Goal: Transaction & Acquisition: Subscribe to service/newsletter

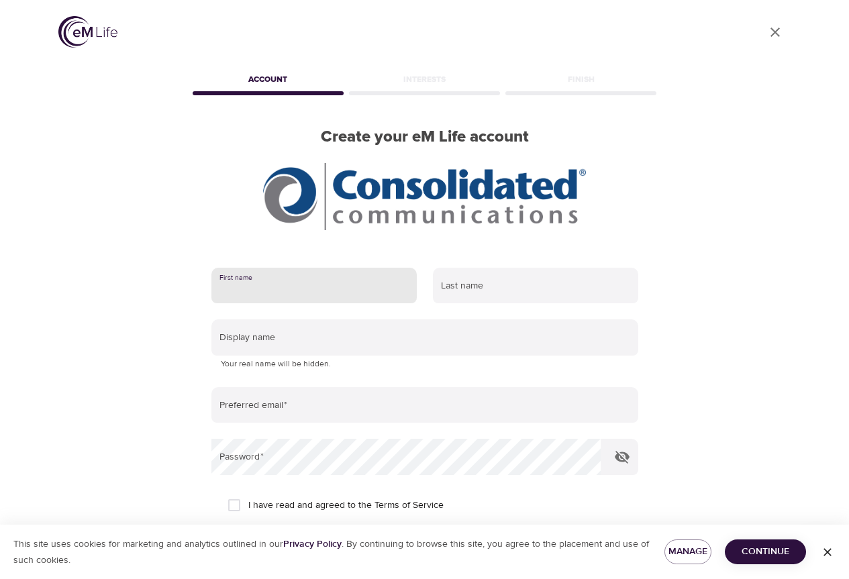
click at [286, 291] on input "text" at bounding box center [313, 286] width 205 height 36
type input "Misty"
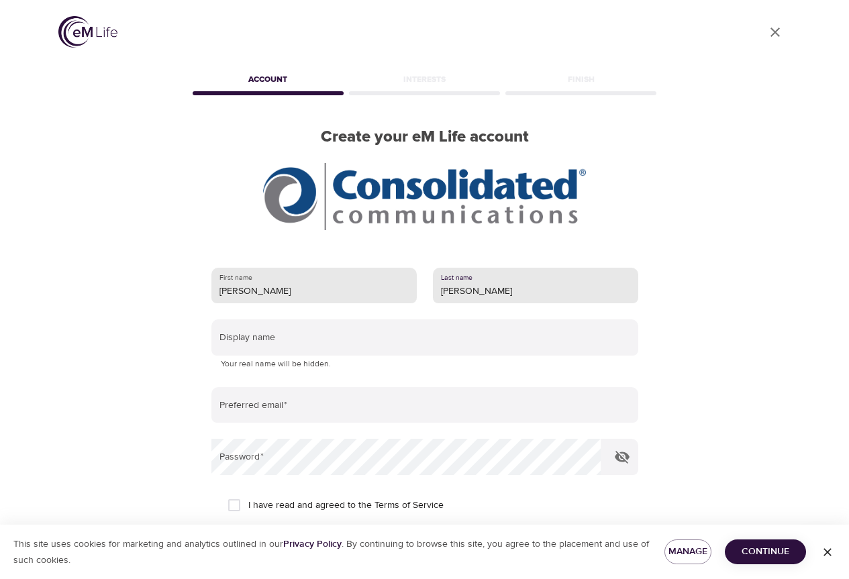
type input "Clark"
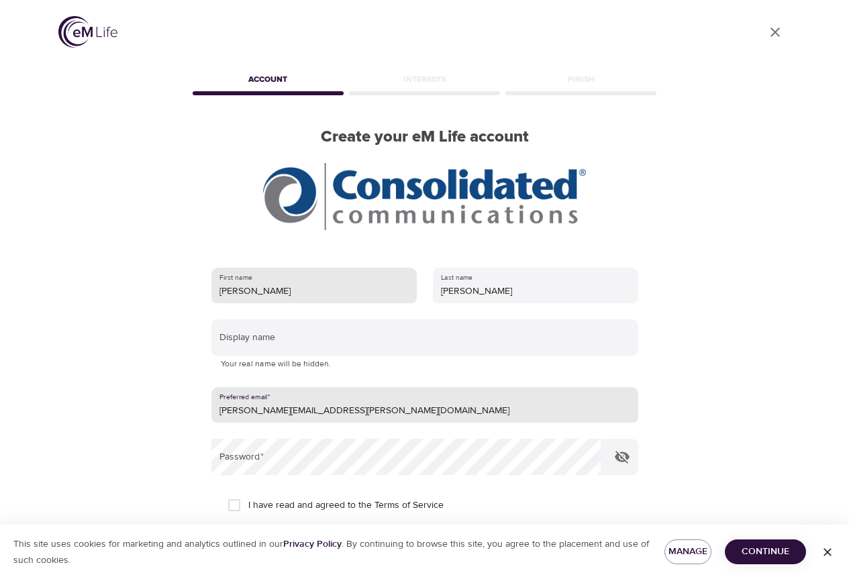
type input "[PERSON_NAME][EMAIL_ADDRESS][PERSON_NAME][DOMAIN_NAME]"
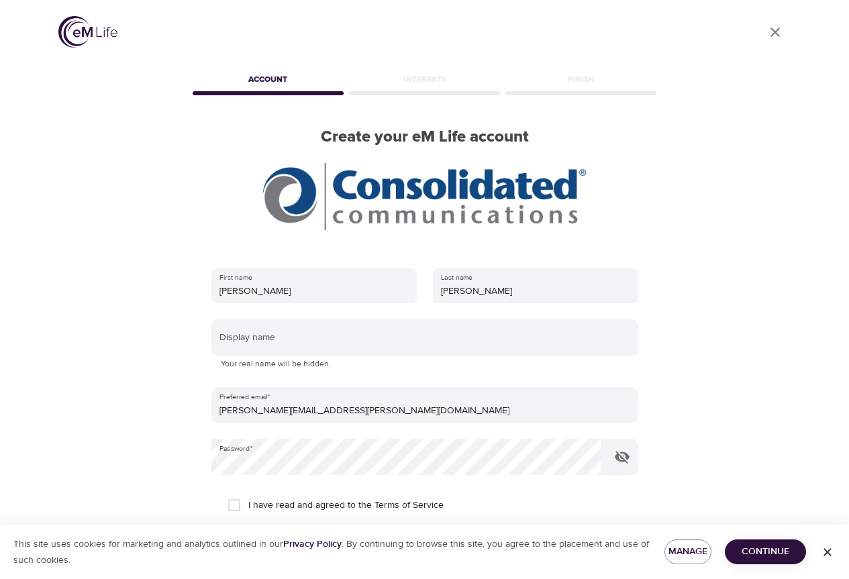
click at [641, 459] on div "First name Misty Last name Clark Display name Your real name will be hidden. Pr…" at bounding box center [425, 436] width 470 height 381
click at [621, 453] on icon "button" at bounding box center [622, 457] width 15 height 13
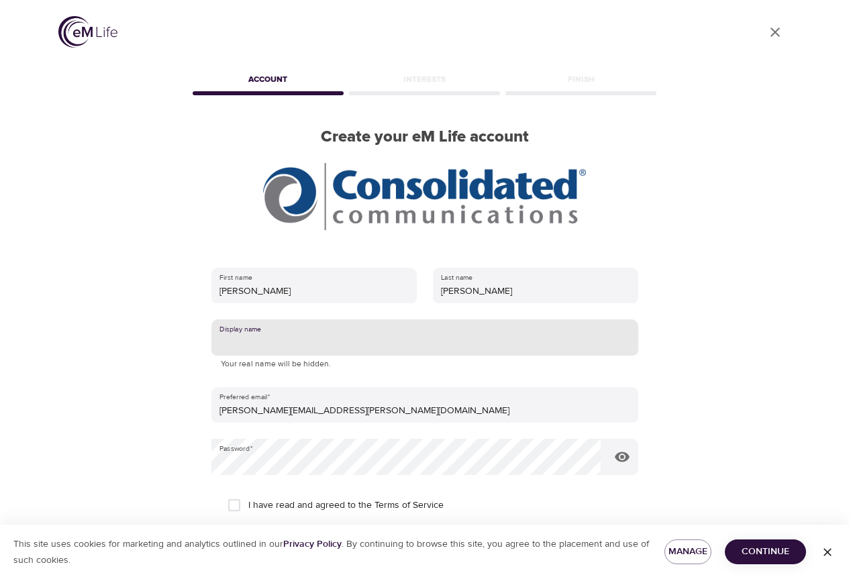
click at [293, 338] on input "text" at bounding box center [424, 337] width 427 height 36
type input "KCRoyalFan"
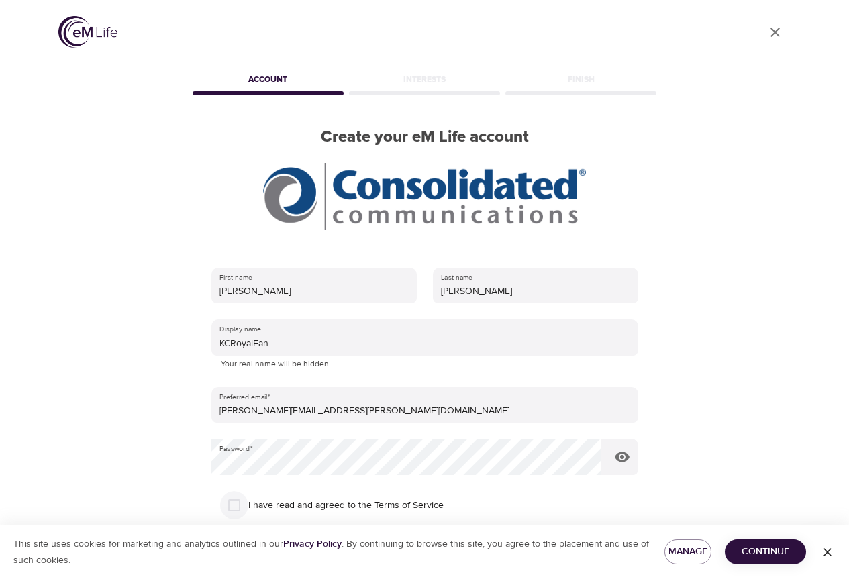
click at [242, 502] on input "I have read and agreed to the Terms of Service" at bounding box center [234, 505] width 28 height 28
checkbox input "true"
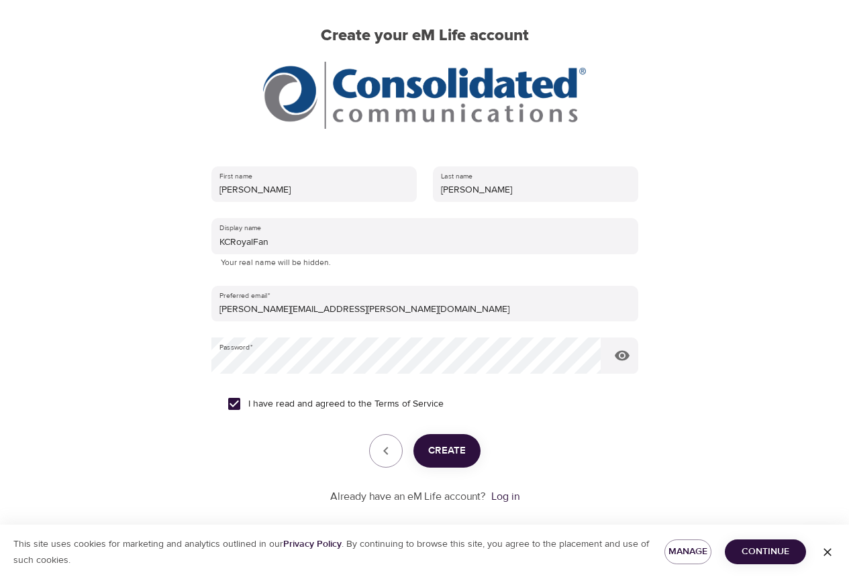
scroll to position [117, 0]
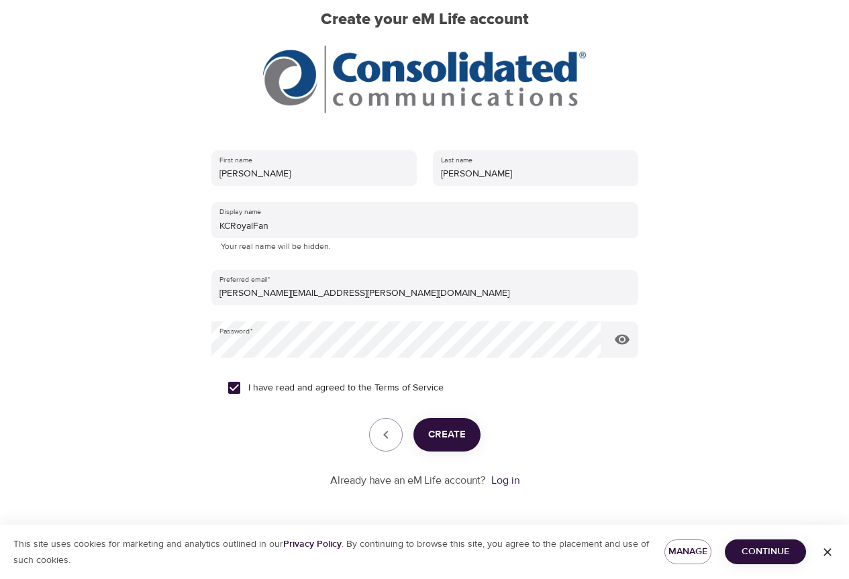
click at [440, 433] on span "Create" at bounding box center [447, 434] width 38 height 17
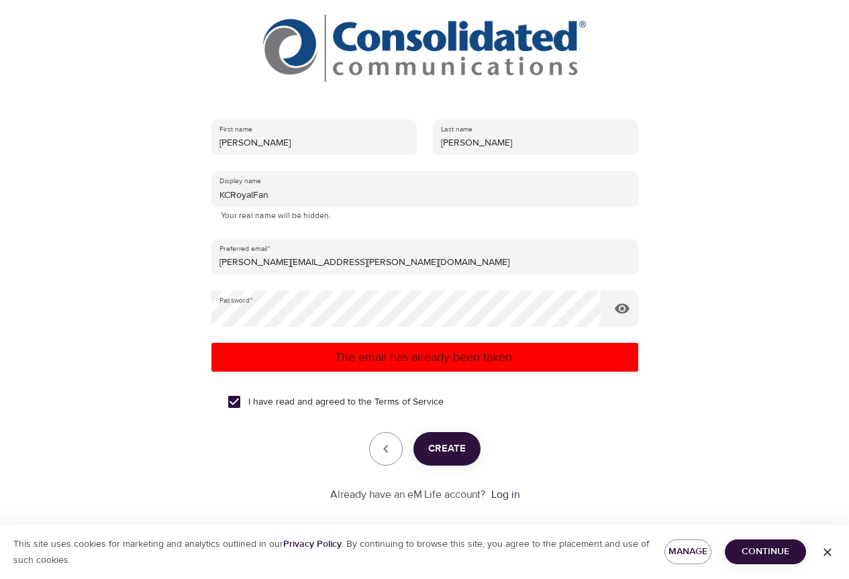
scroll to position [162, 0]
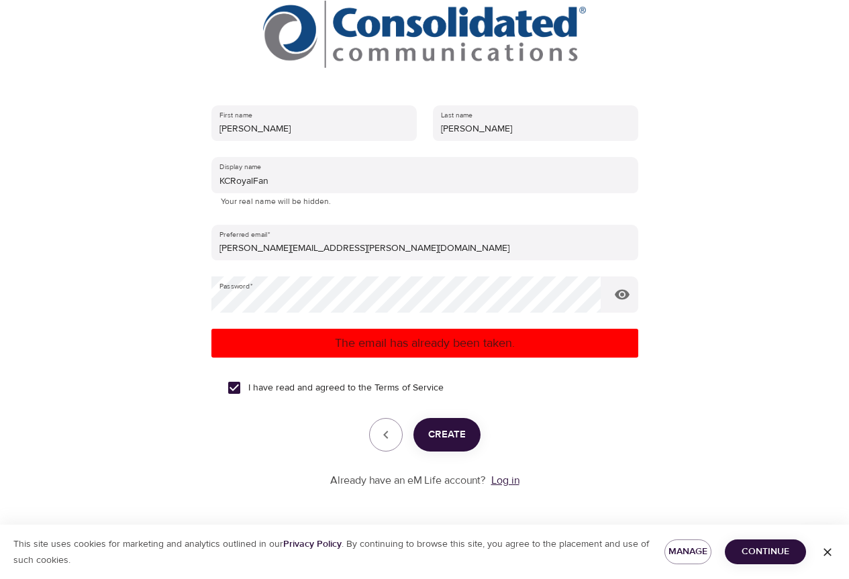
click at [510, 479] on link "Log in" at bounding box center [505, 480] width 28 height 13
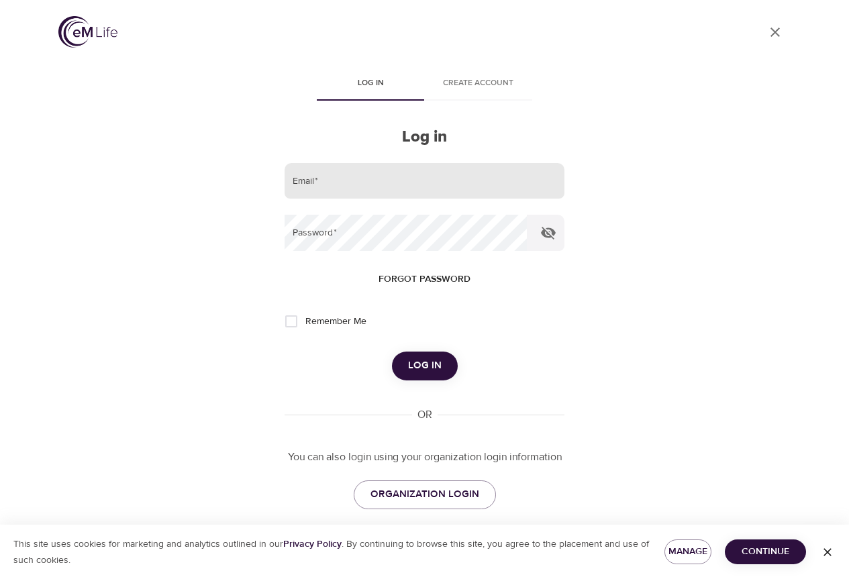
click at [368, 185] on input "email" at bounding box center [423, 181] width 279 height 36
type input "[PERSON_NAME][EMAIL_ADDRESS][PERSON_NAME][DOMAIN_NAME]"
click at [549, 239] on icon "button" at bounding box center [548, 233] width 16 height 16
click at [414, 365] on span "Log in" at bounding box center [425, 365] width 34 height 17
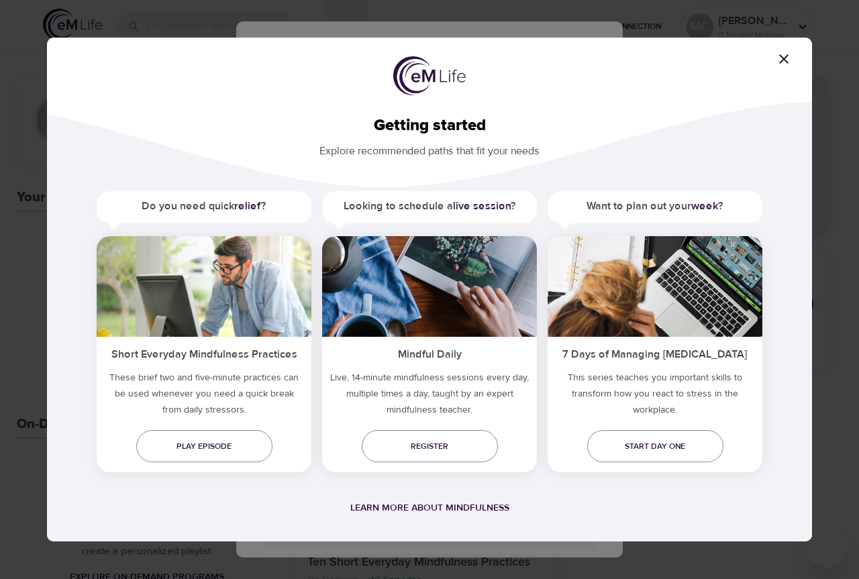
click at [219, 207] on h5 "Do you need quick relief ?" at bounding box center [204, 206] width 215 height 30
click at [784, 57] on icon "button" at bounding box center [784, 59] width 16 height 16
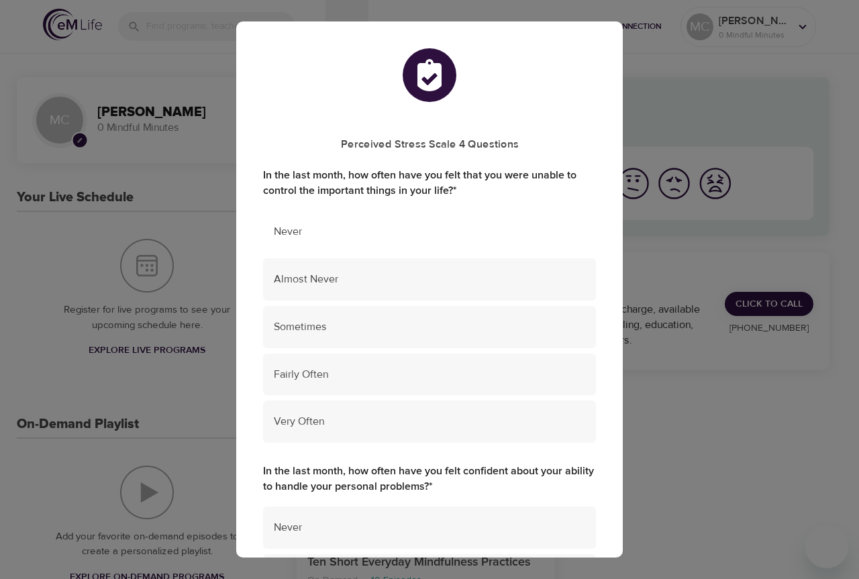
click at [309, 227] on span "Never" at bounding box center [429, 231] width 311 height 15
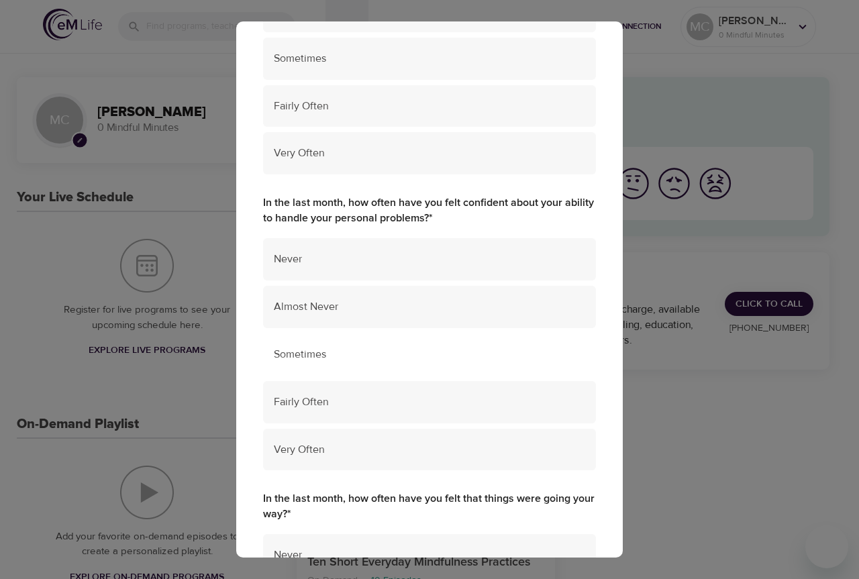
scroll to position [335, 0]
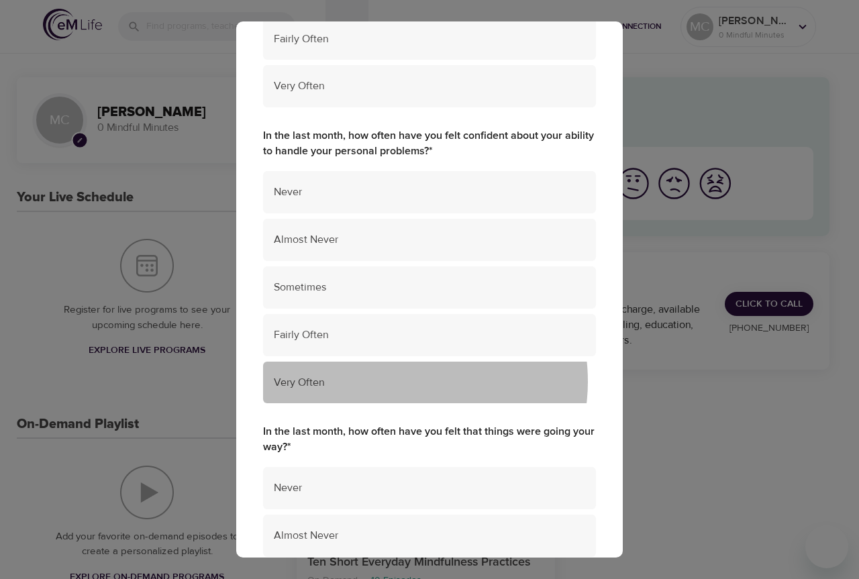
click at [408, 382] on span "Very Often" at bounding box center [429, 382] width 311 height 15
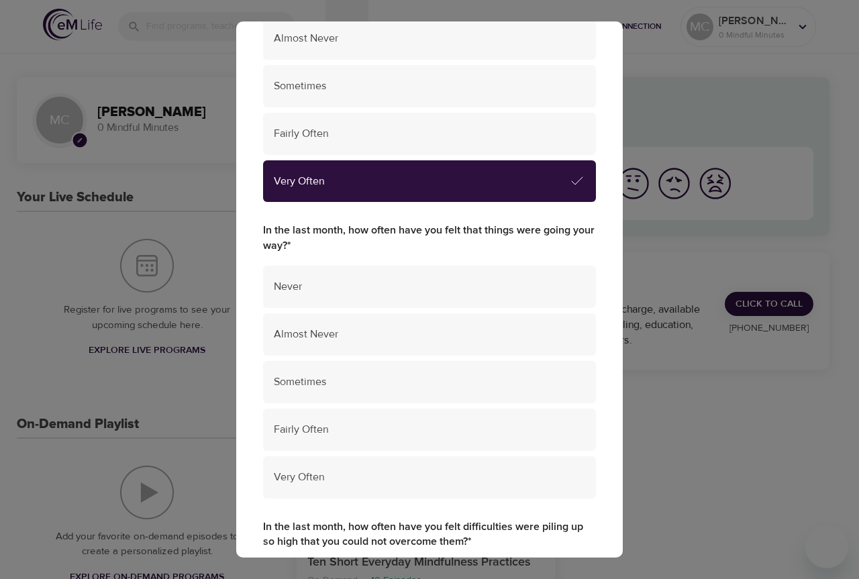
scroll to position [604, 0]
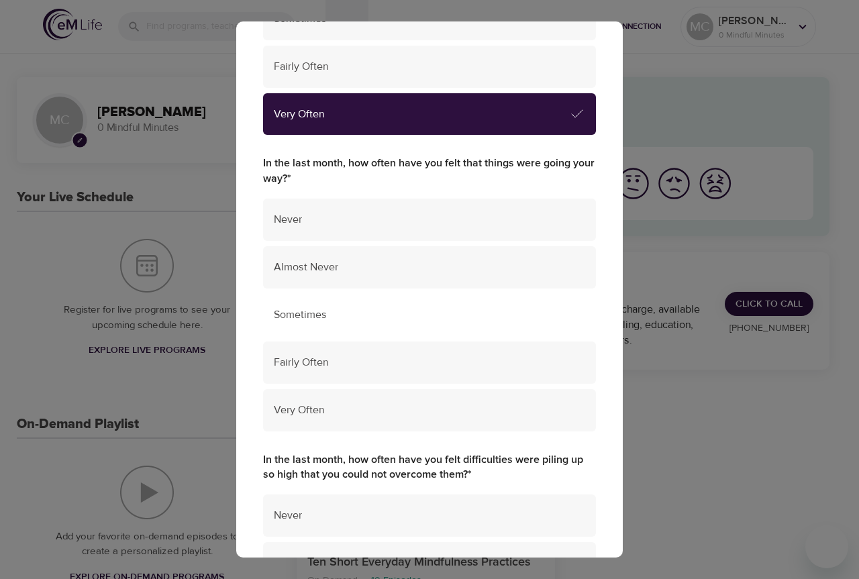
click at [397, 317] on span "Sometimes" at bounding box center [429, 314] width 311 height 15
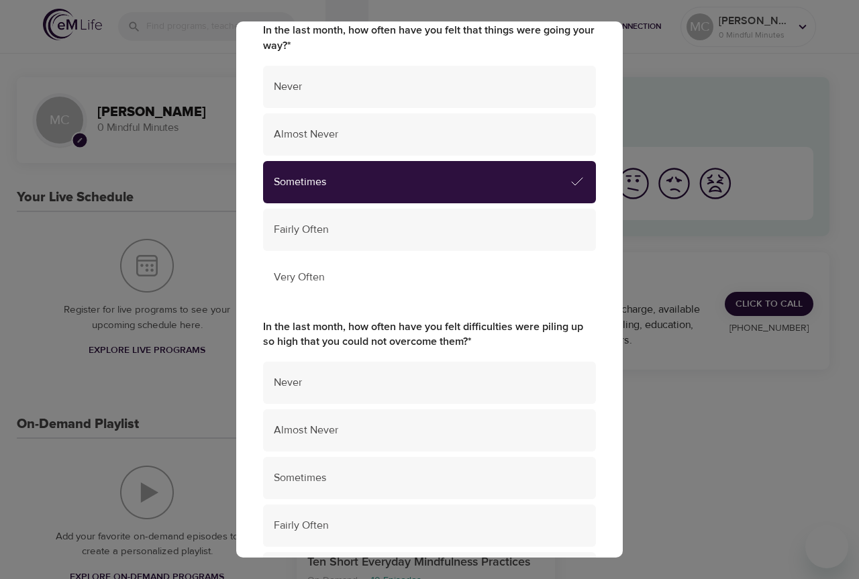
scroll to position [738, 0]
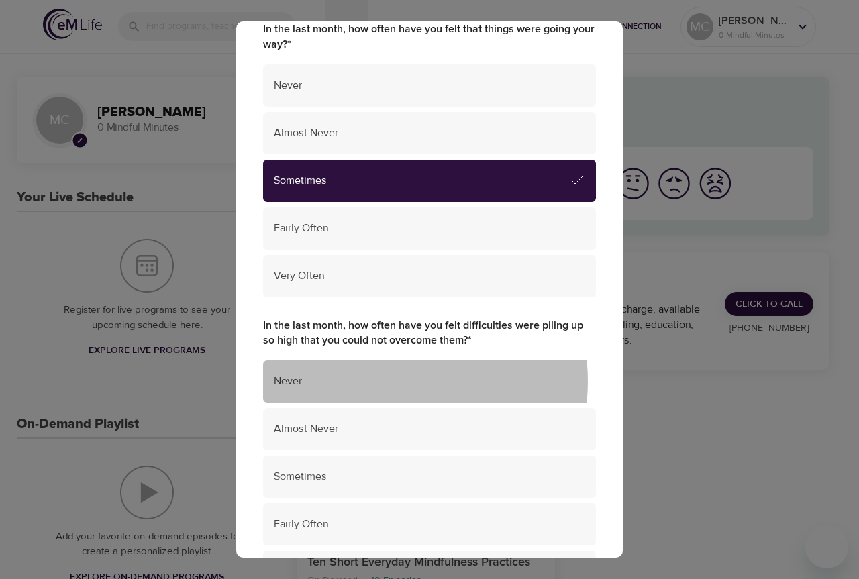
click at [386, 381] on span "Never" at bounding box center [429, 381] width 311 height 15
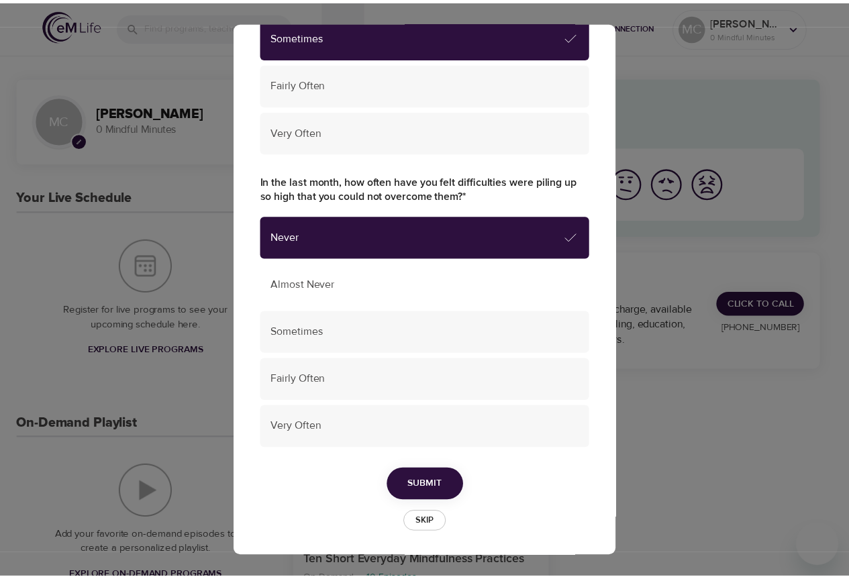
scroll to position [885, 0]
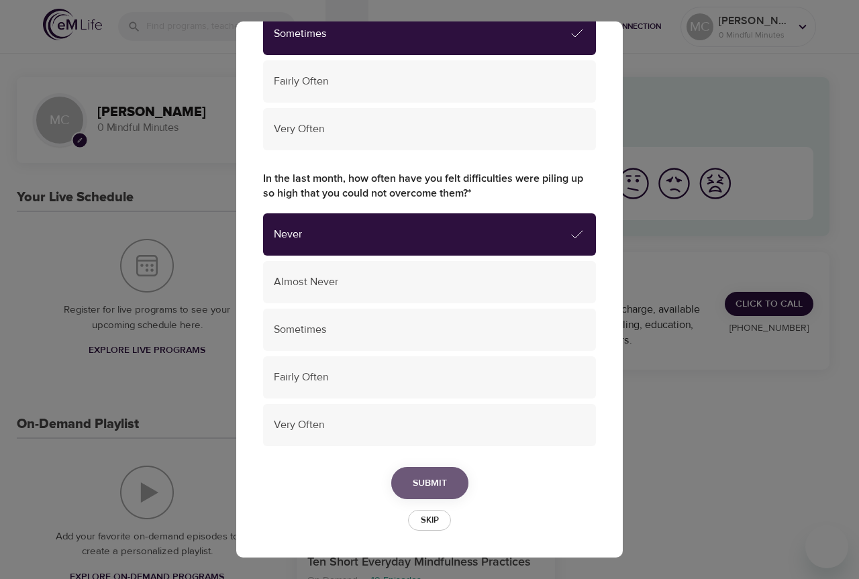
click at [421, 476] on span "Submit" at bounding box center [430, 483] width 34 height 17
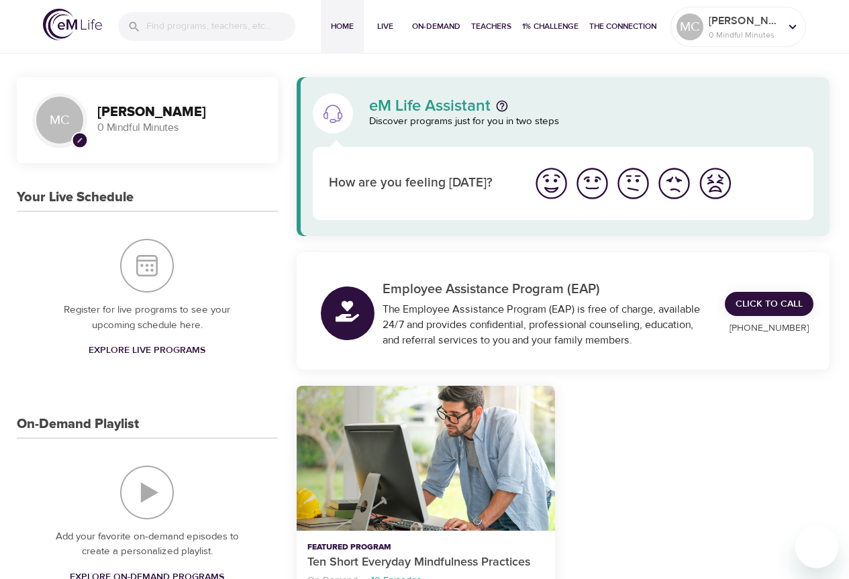
click at [554, 180] on img "I'm feeling great" at bounding box center [551, 183] width 37 height 37
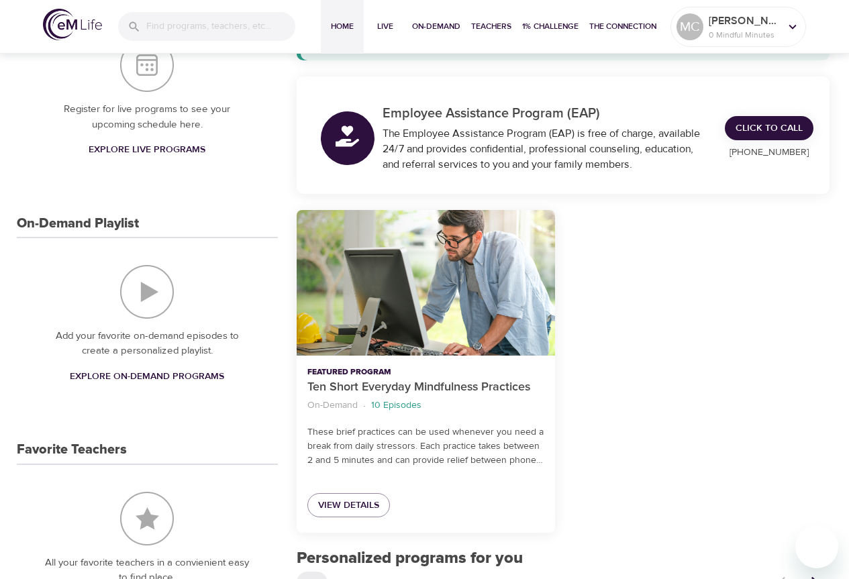
scroll to position [201, 0]
click at [428, 23] on span "On-Demand" at bounding box center [436, 26] width 48 height 14
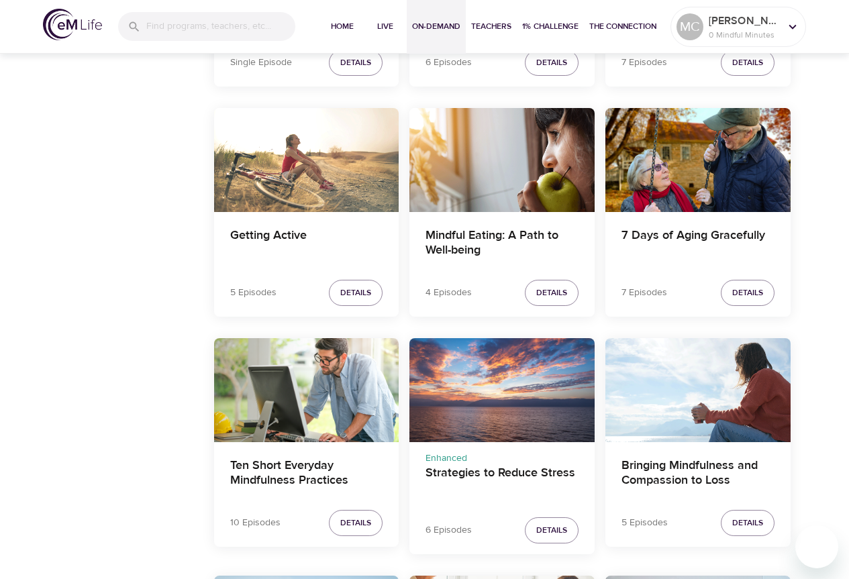
scroll to position [1074, 0]
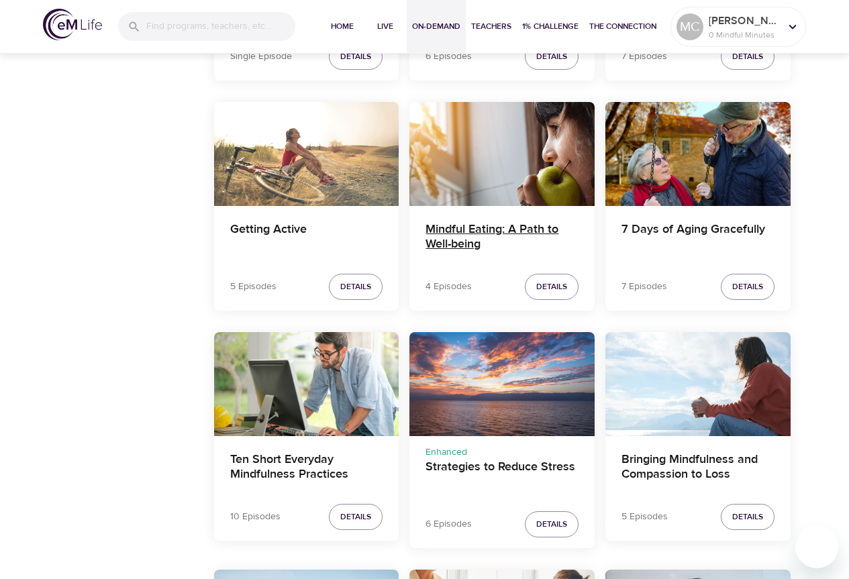
click at [472, 224] on h4 "Mindful Eating: A Path to Well-being" at bounding box center [501, 238] width 153 height 32
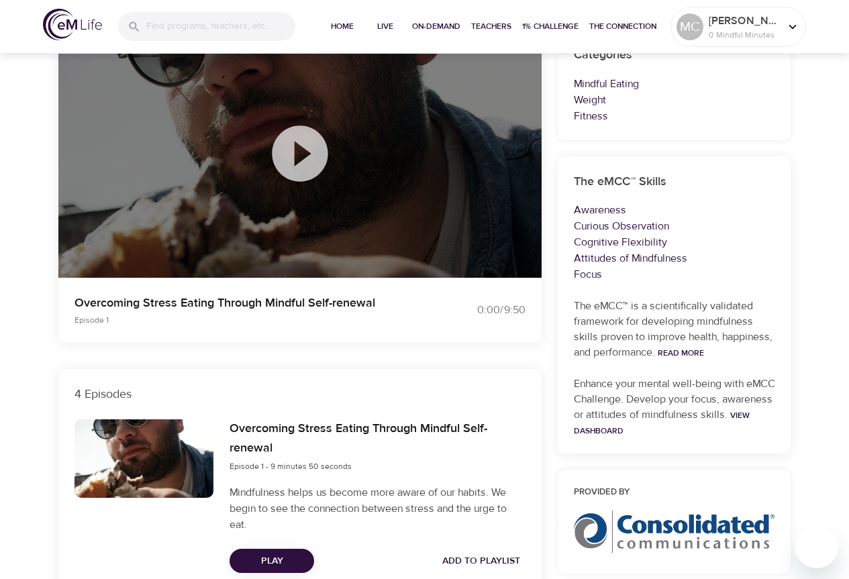
scroll to position [818, 0]
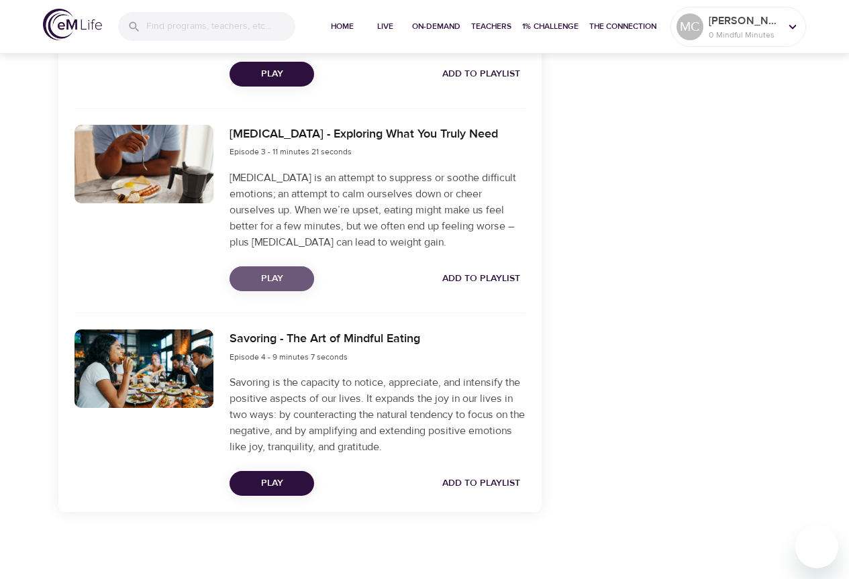
click at [290, 275] on span "Play" at bounding box center [271, 278] width 63 height 17
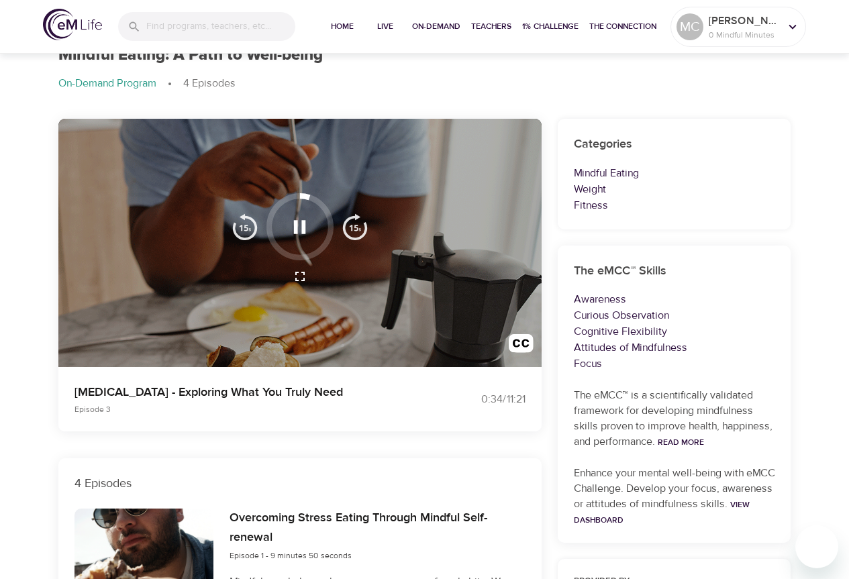
scroll to position [0, 0]
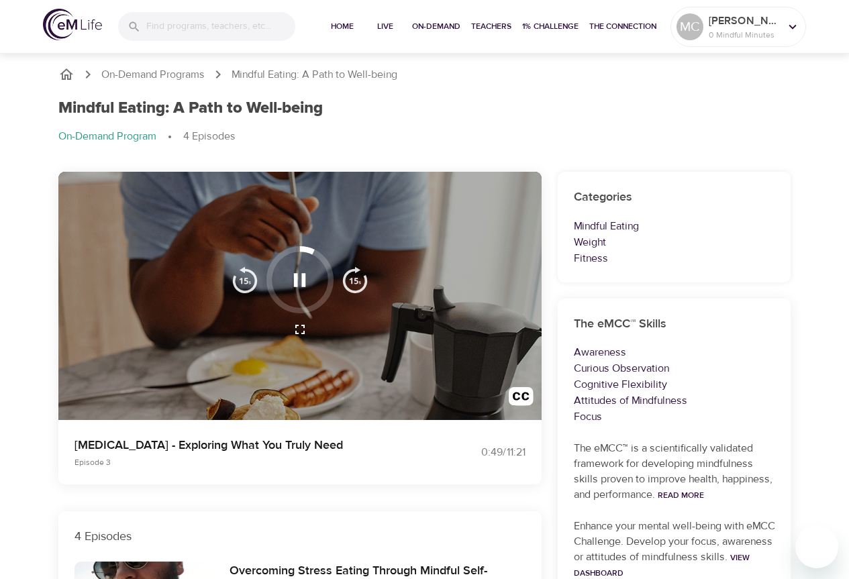
click at [246, 279] on img "button" at bounding box center [244, 279] width 27 height 27
click at [356, 282] on img "button" at bounding box center [355, 279] width 27 height 27
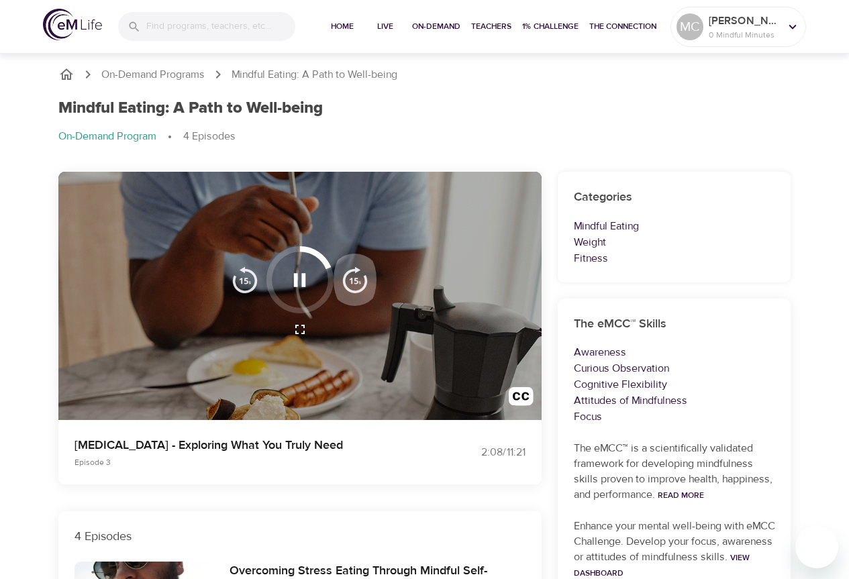
click at [356, 282] on img "button" at bounding box center [355, 279] width 27 height 27
click at [295, 306] on div at bounding box center [299, 279] width 67 height 67
drag, startPoint x: 329, startPoint y: 284, endPoint x: 274, endPoint y: 309, distance: 61.0
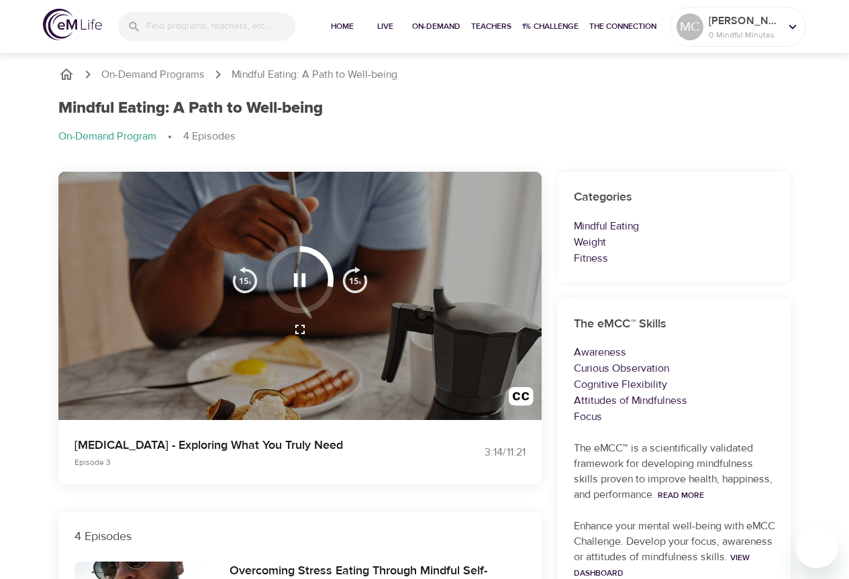
click at [274, 309] on div at bounding box center [299, 279] width 67 height 67
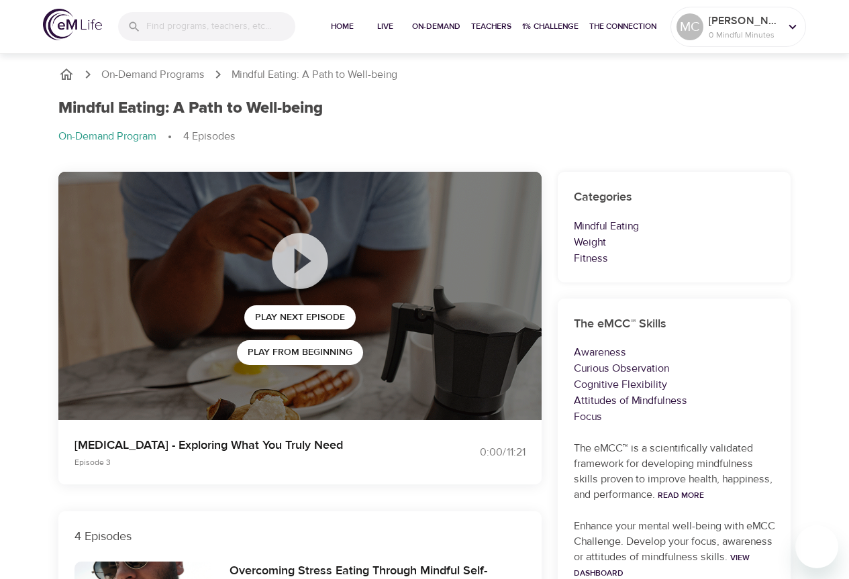
click at [310, 257] on icon at bounding box center [300, 261] width 56 height 56
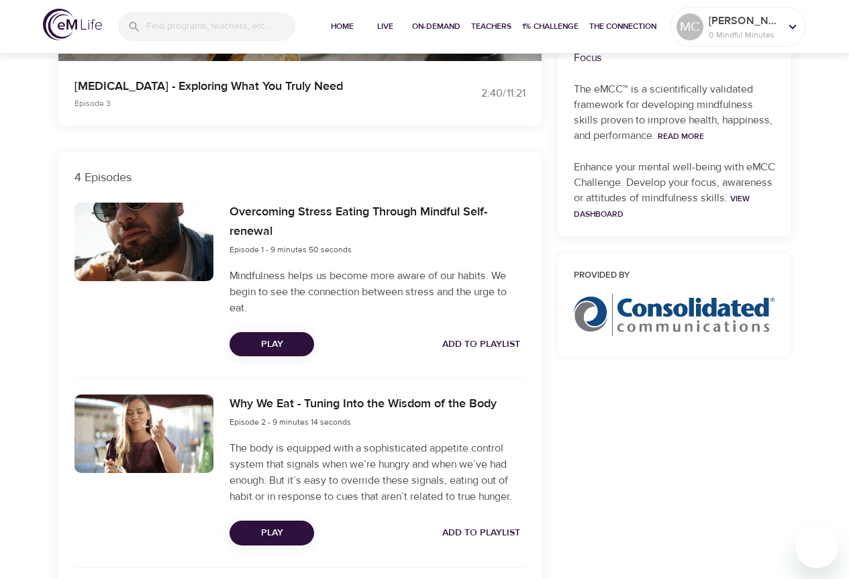
scroll to position [268, 0]
